Goal: Book appointment/travel/reservation

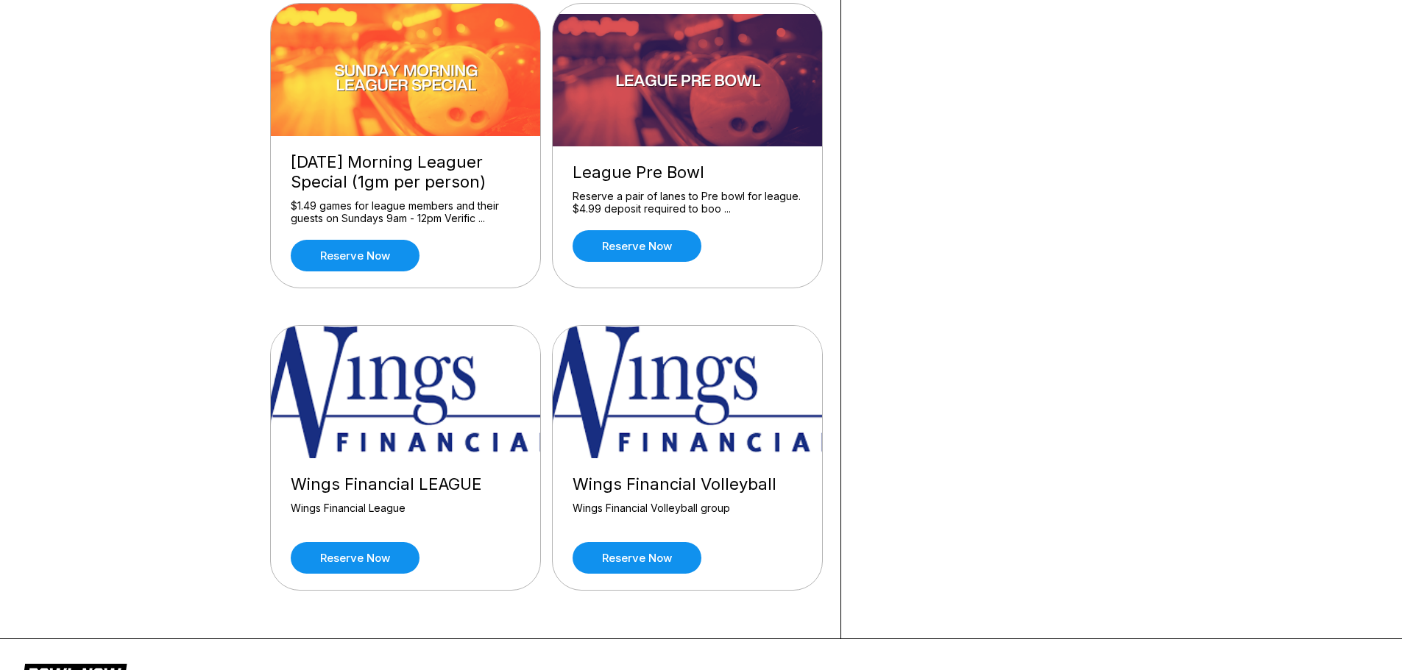
scroll to position [1419, 0]
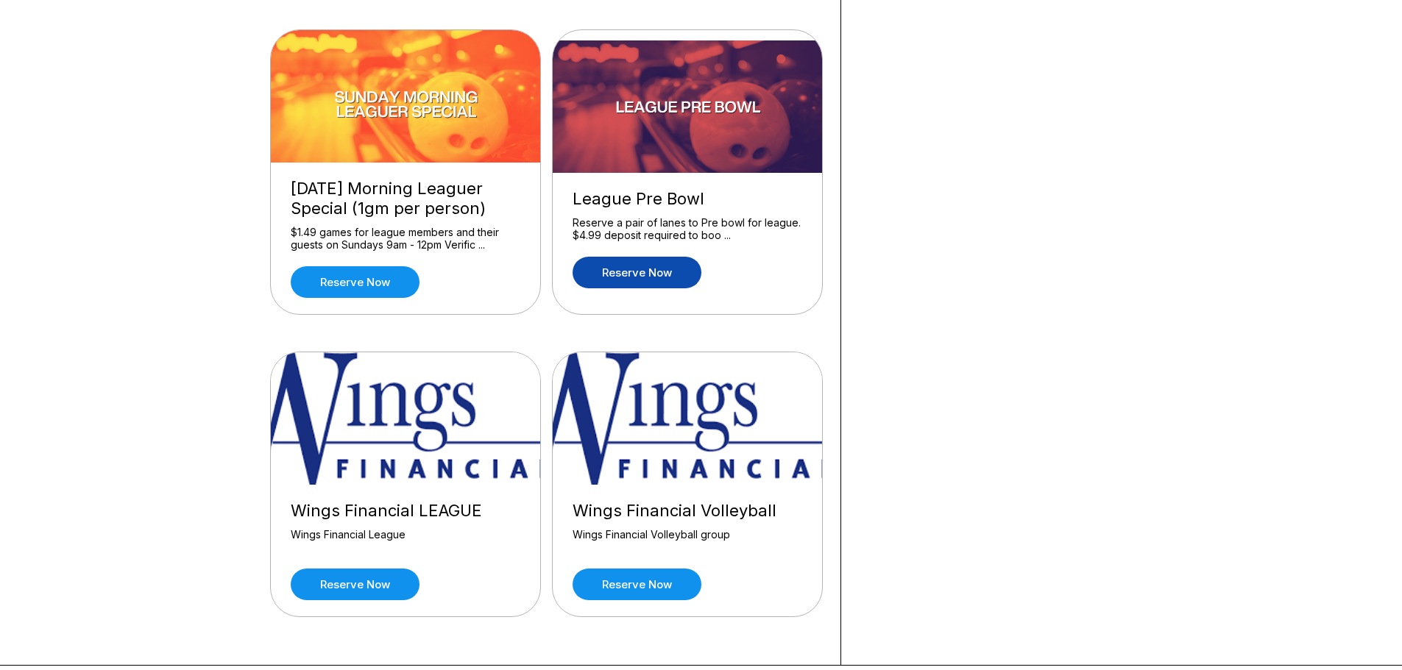
click at [650, 276] on link "Reserve now" at bounding box center [636, 273] width 129 height 32
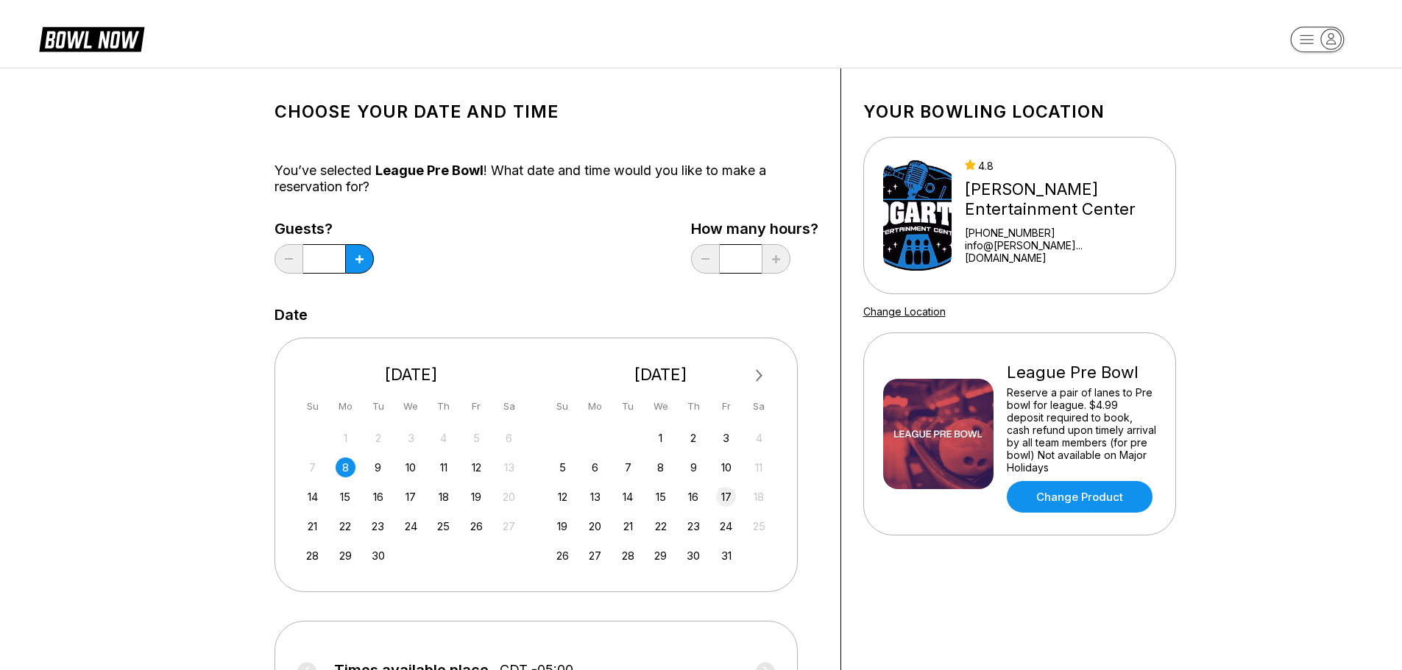
drag, startPoint x: 476, startPoint y: 468, endPoint x: 720, endPoint y: 491, distance: 244.6
click at [476, 468] on div "12" at bounding box center [477, 468] width 20 height 20
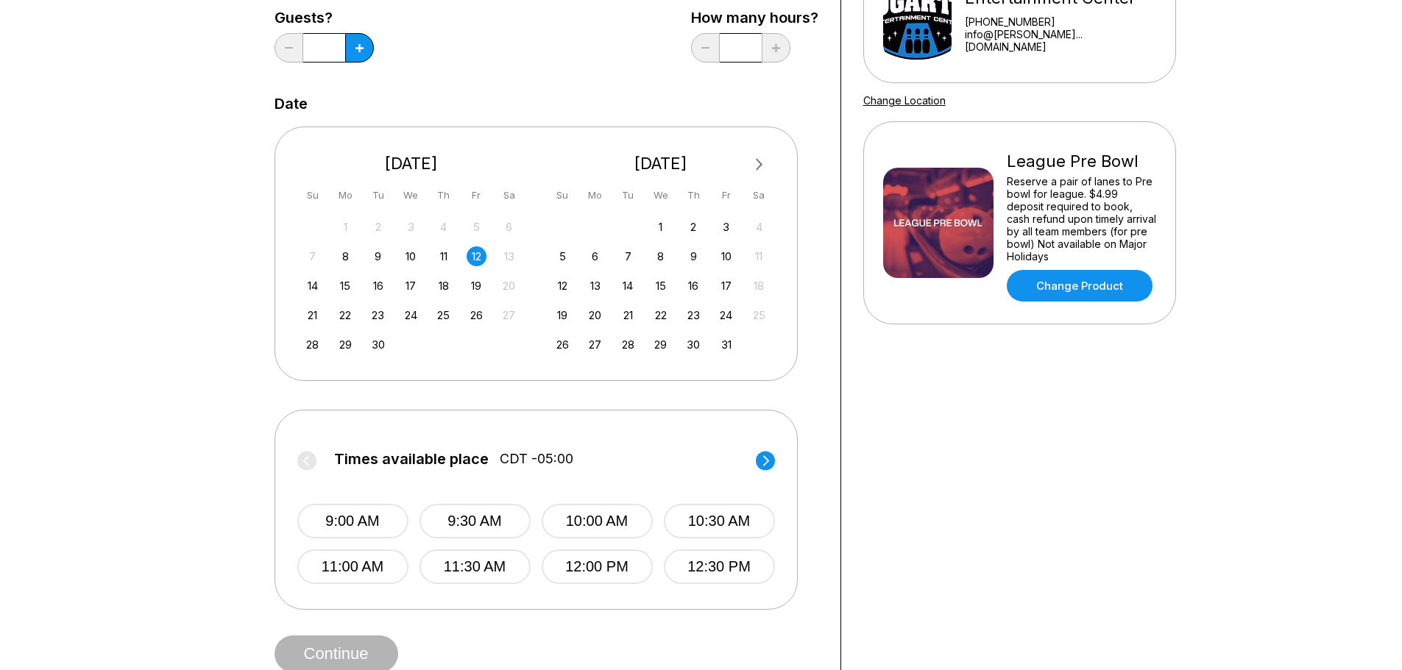
scroll to position [294, 0]
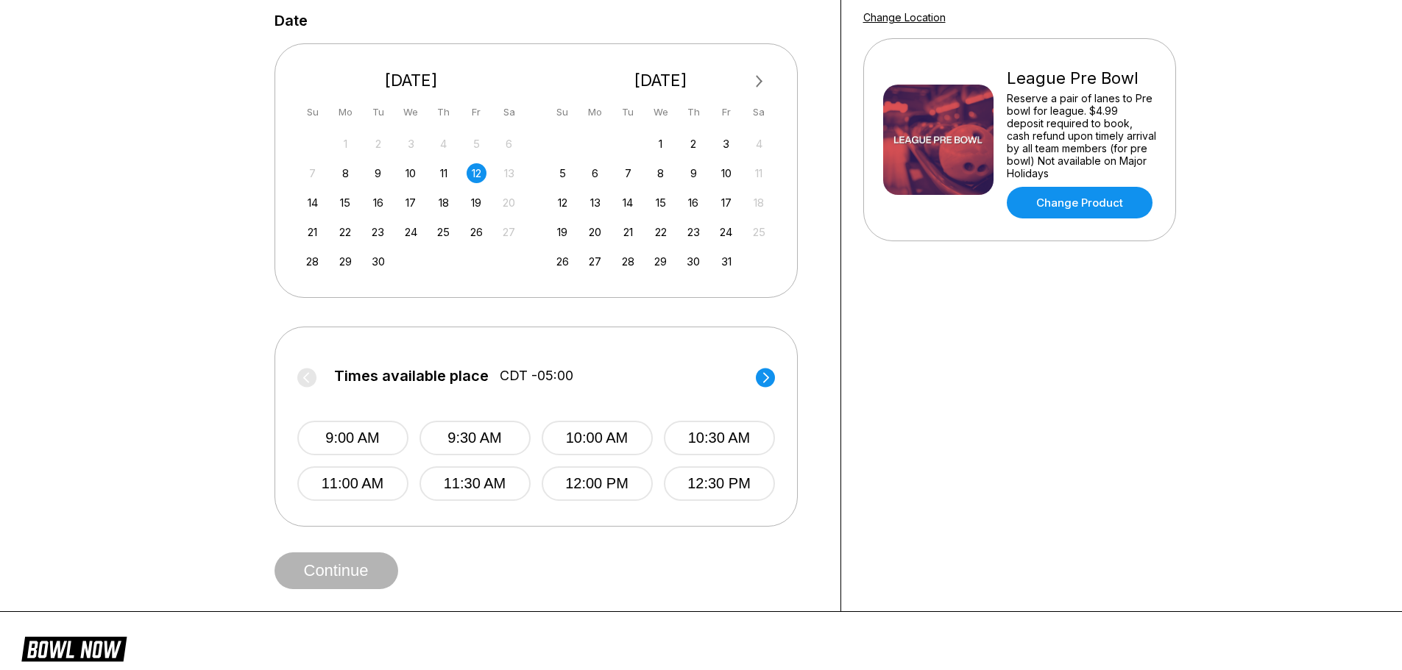
click at [762, 376] on circle at bounding box center [765, 377] width 19 height 19
click at [305, 373] on circle at bounding box center [306, 377] width 19 height 19
click at [369, 483] on button "11:00 AM" at bounding box center [352, 484] width 111 height 35
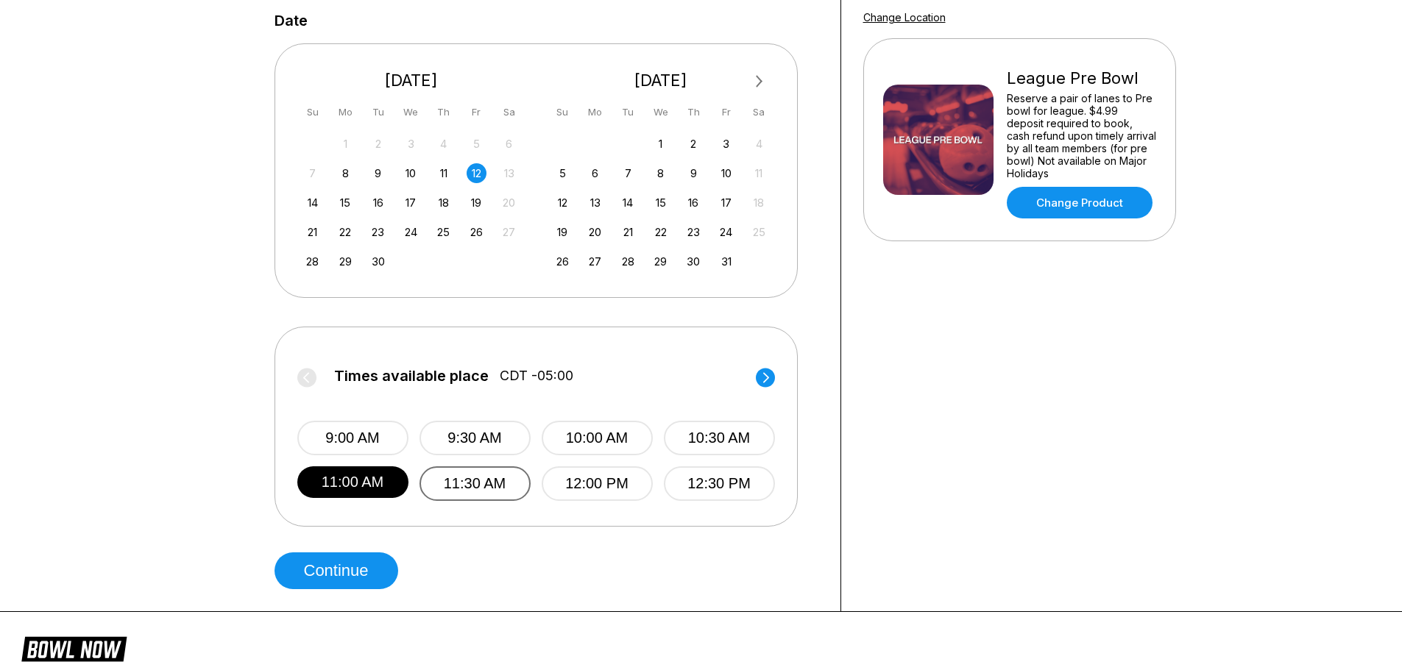
click at [493, 480] on button "11:30 AM" at bounding box center [474, 484] width 111 height 35
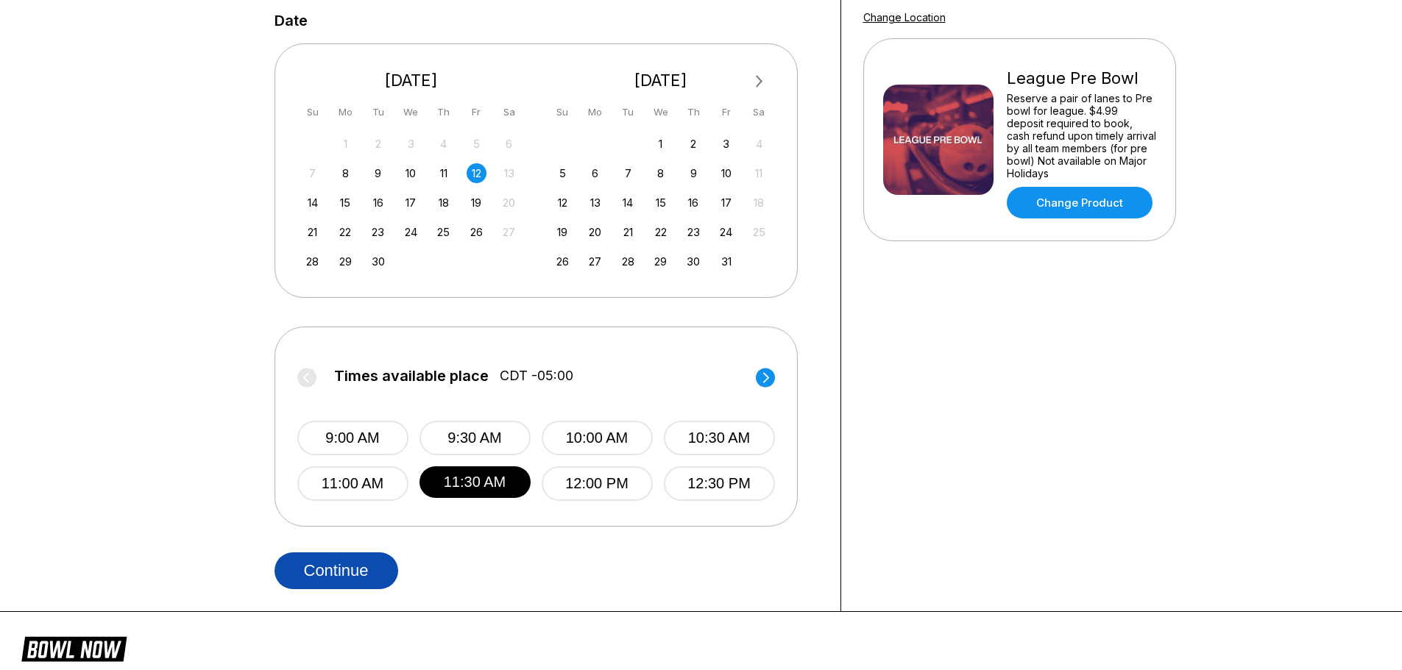
click at [356, 567] on button "Continue" at bounding box center [336, 571] width 124 height 37
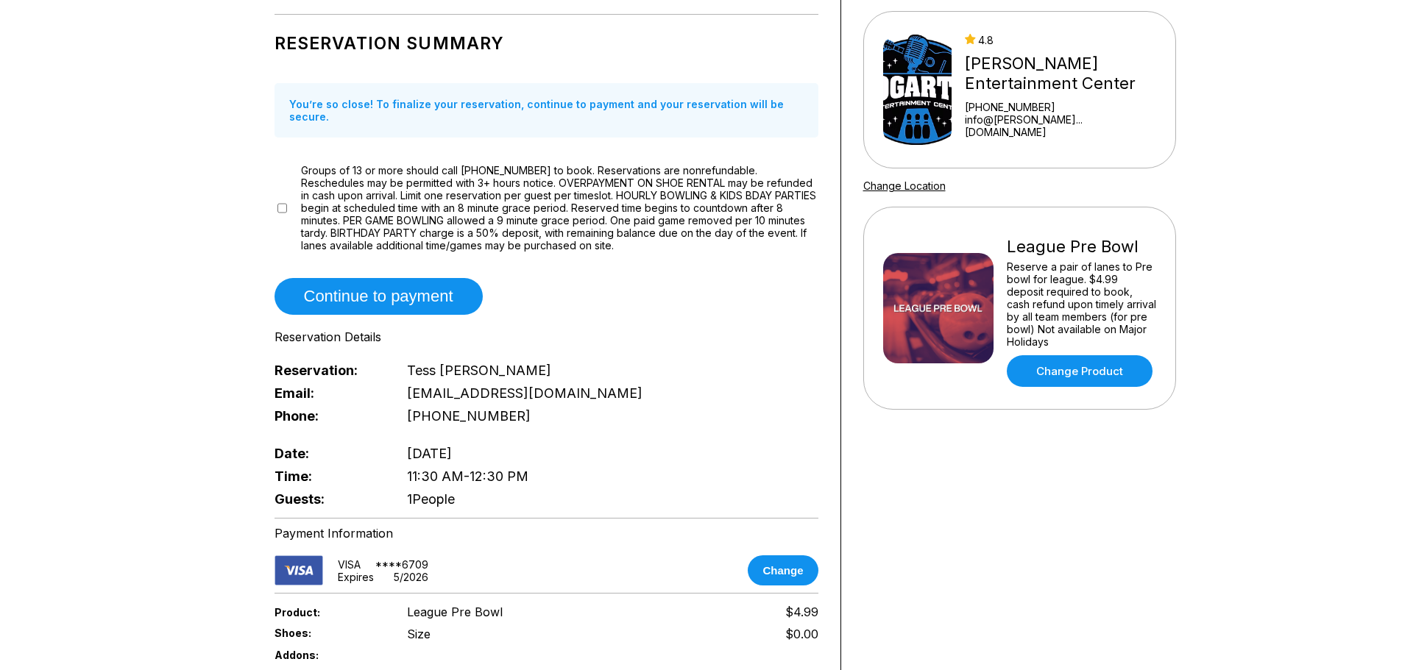
scroll to position [147, 0]
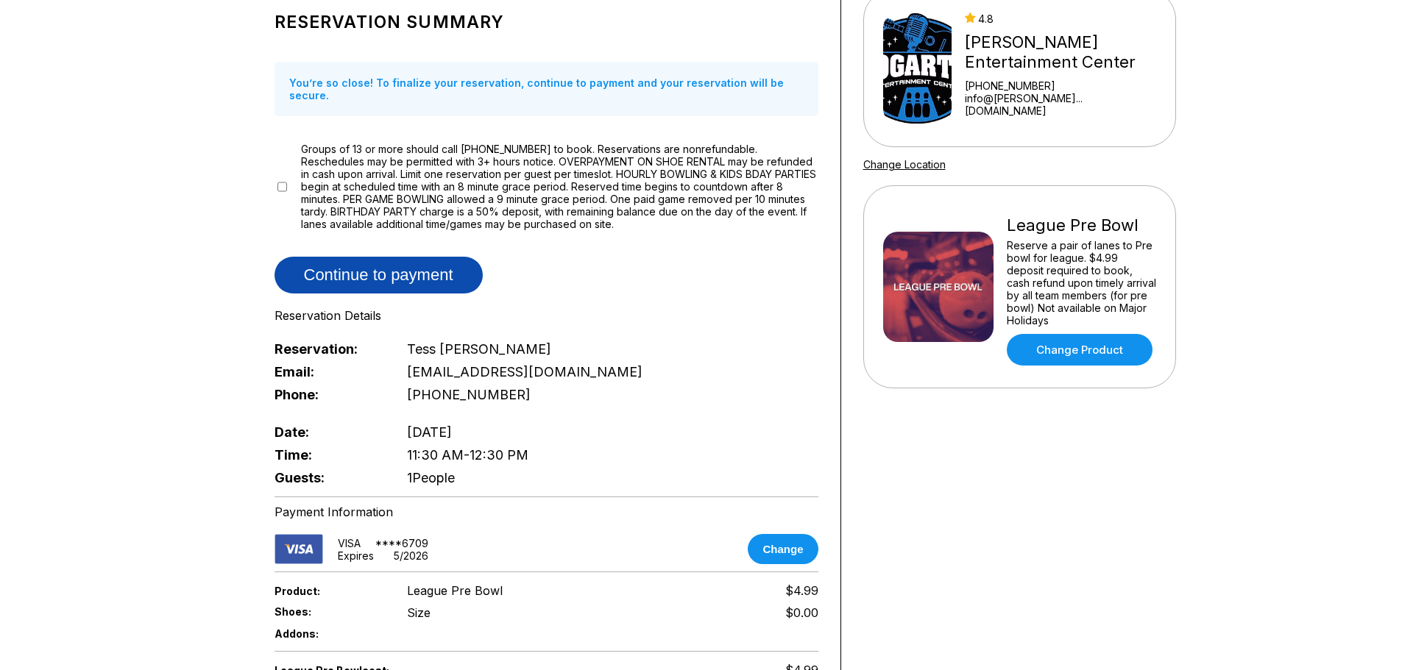
click at [388, 260] on button "Continue to payment" at bounding box center [378, 275] width 208 height 37
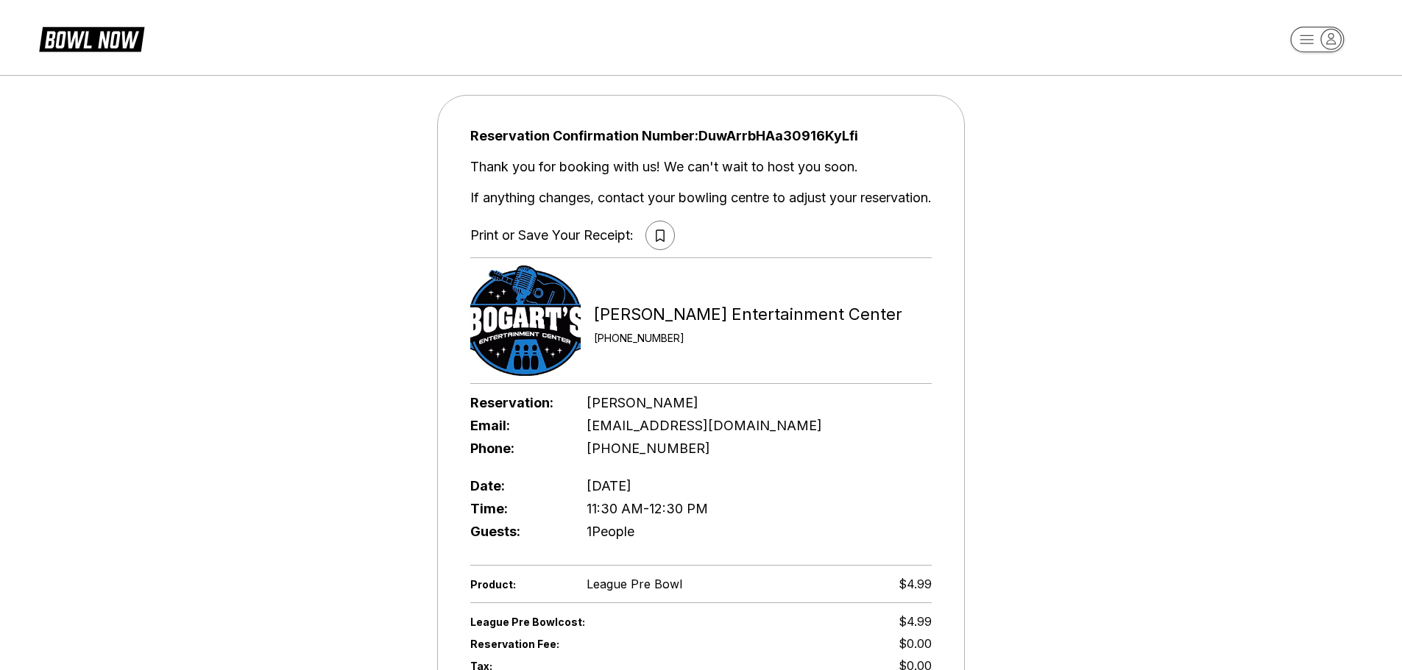
click at [656, 235] on icon at bounding box center [660, 236] width 9 height 13
